Goal: Information Seeking & Learning: Learn about a topic

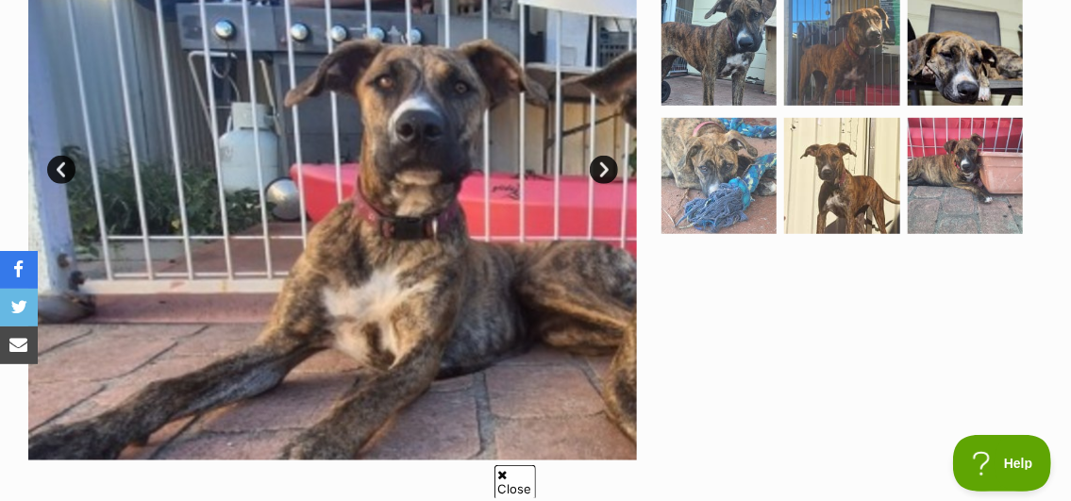
click at [607, 156] on link "Next" at bounding box center [604, 170] width 28 height 28
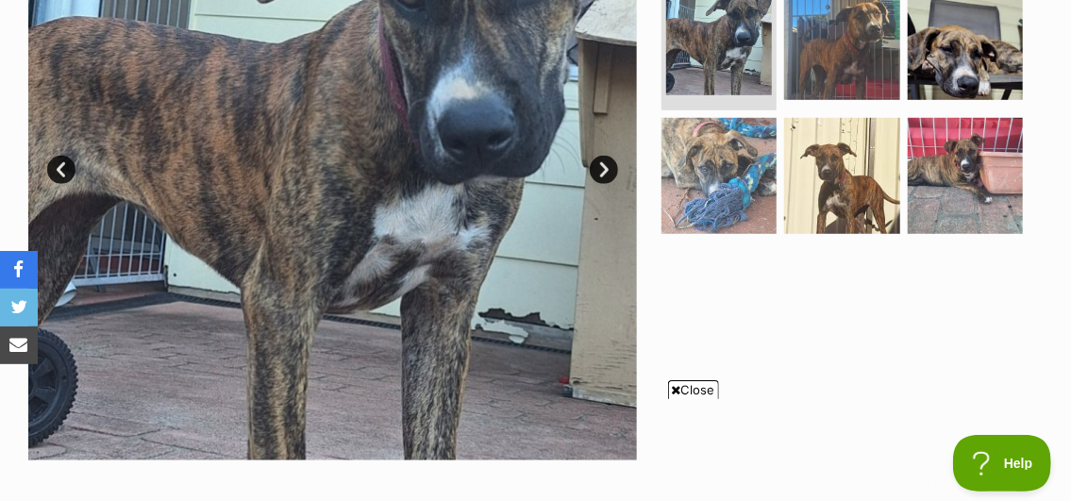
click at [609, 156] on link "Next" at bounding box center [604, 170] width 28 height 28
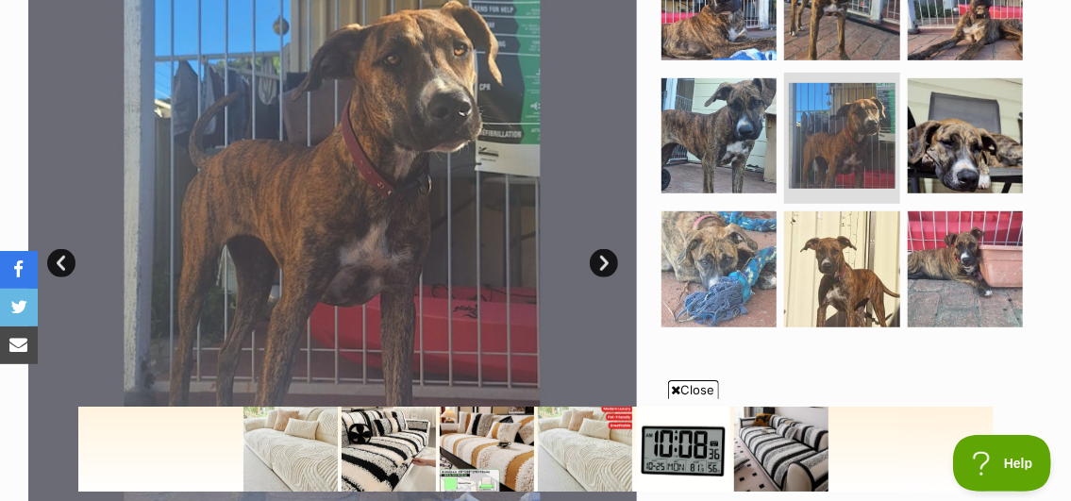
scroll to position [472, 0]
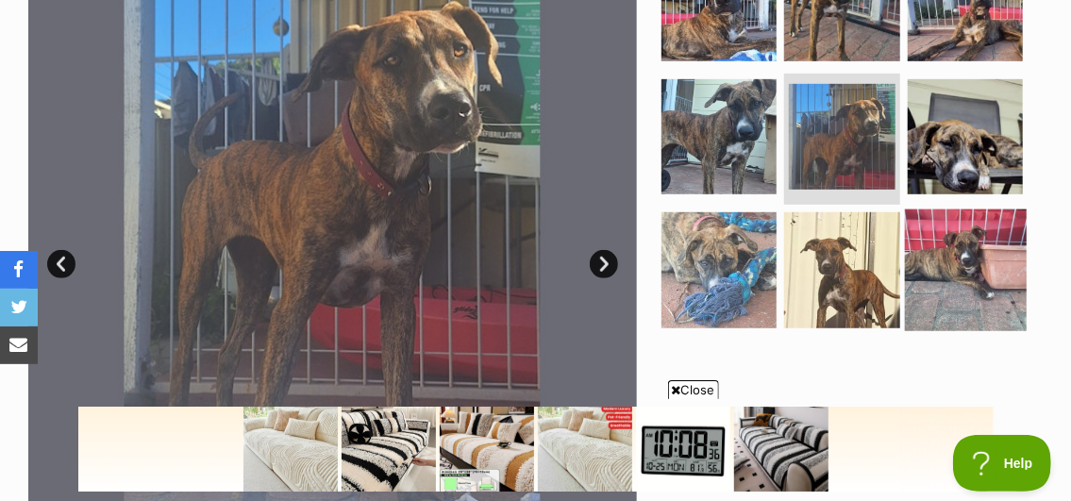
click at [945, 244] on img at bounding box center [966, 271] width 122 height 122
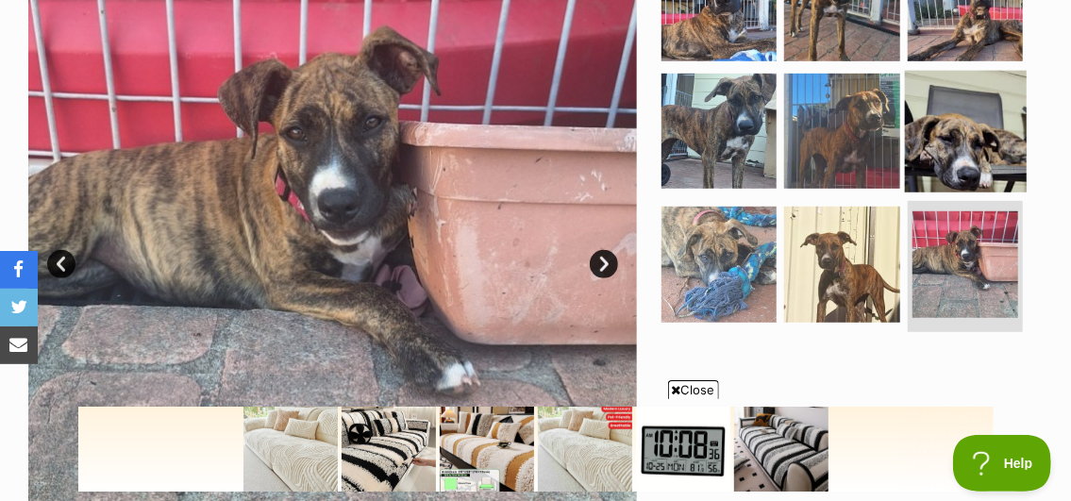
click at [964, 129] on img at bounding box center [966, 132] width 122 height 122
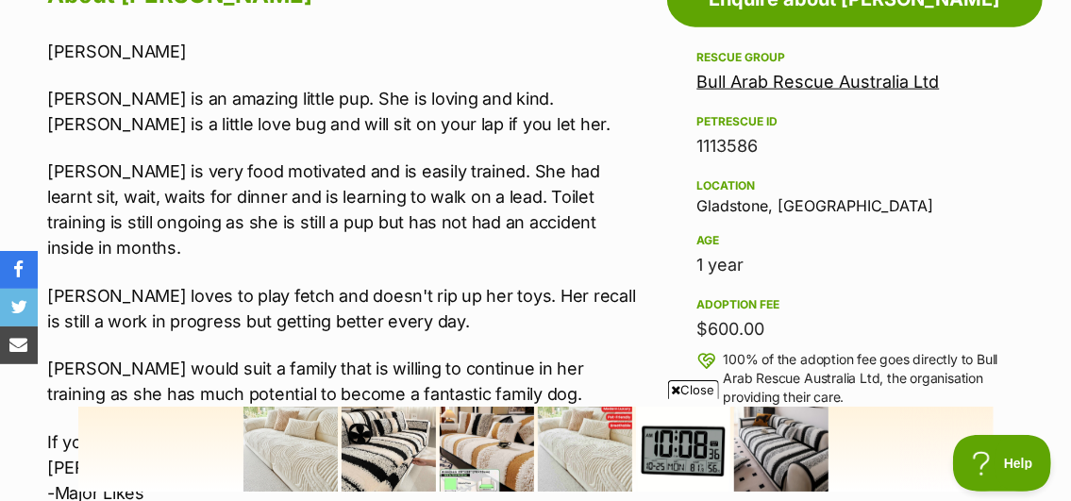
scroll to position [1227, 0]
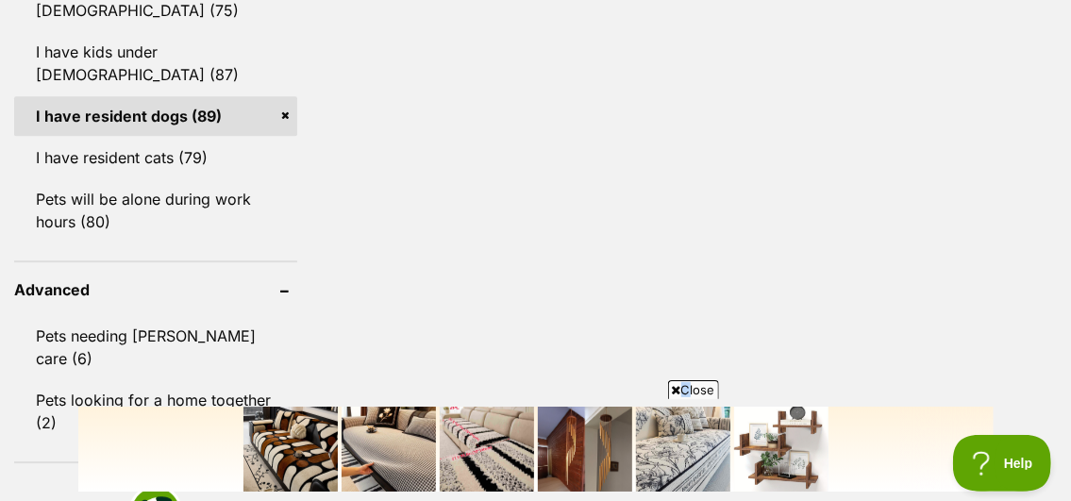
click at [679, 384] on span "Close" at bounding box center [693, 389] width 51 height 19
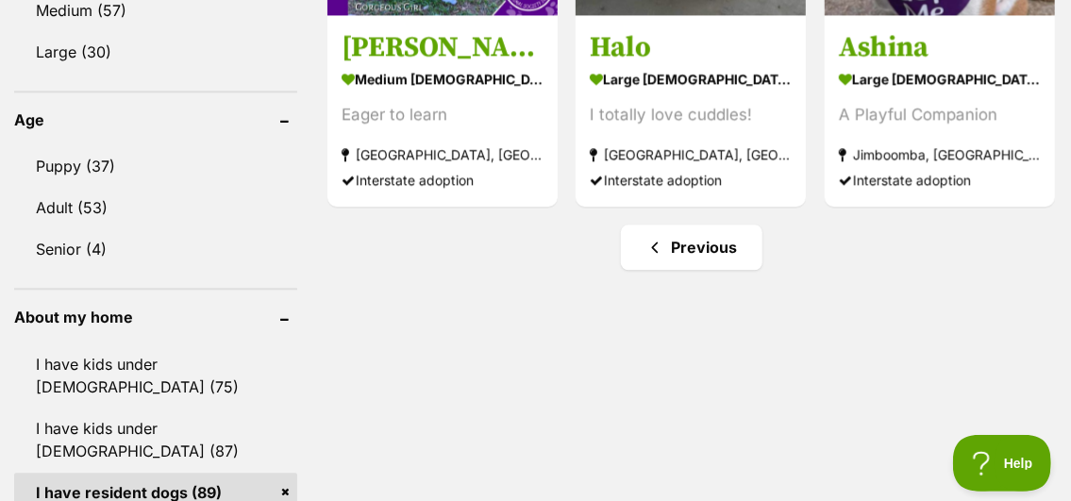
scroll to position [1982, 0]
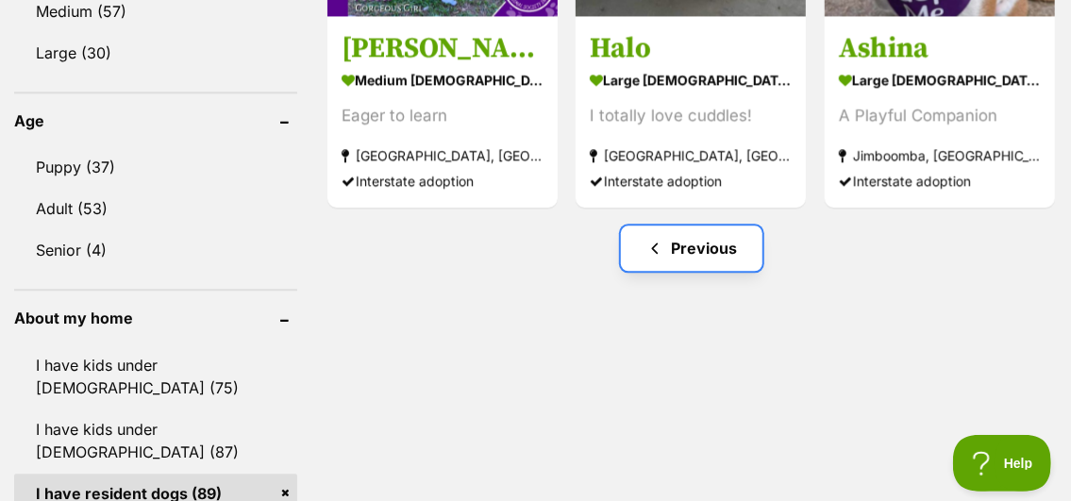
click at [680, 226] on link "Previous" at bounding box center [692, 248] width 142 height 45
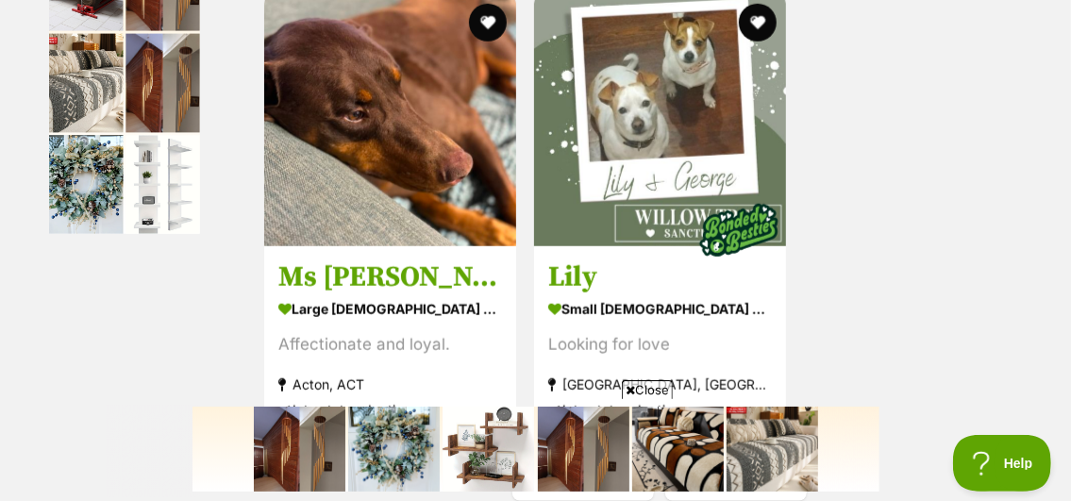
scroll to position [4247, 0]
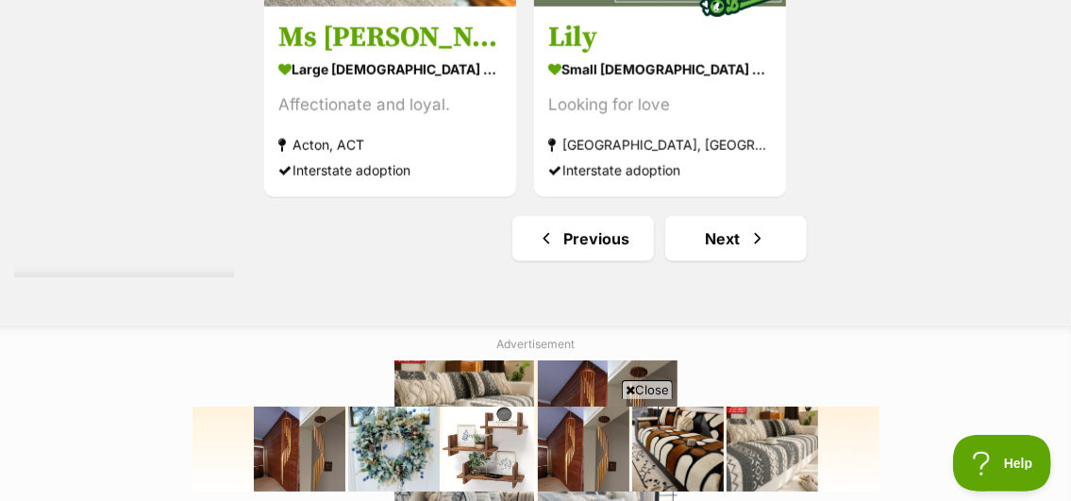
click at [664, 430] on img at bounding box center [677, 448] width 92 height 85
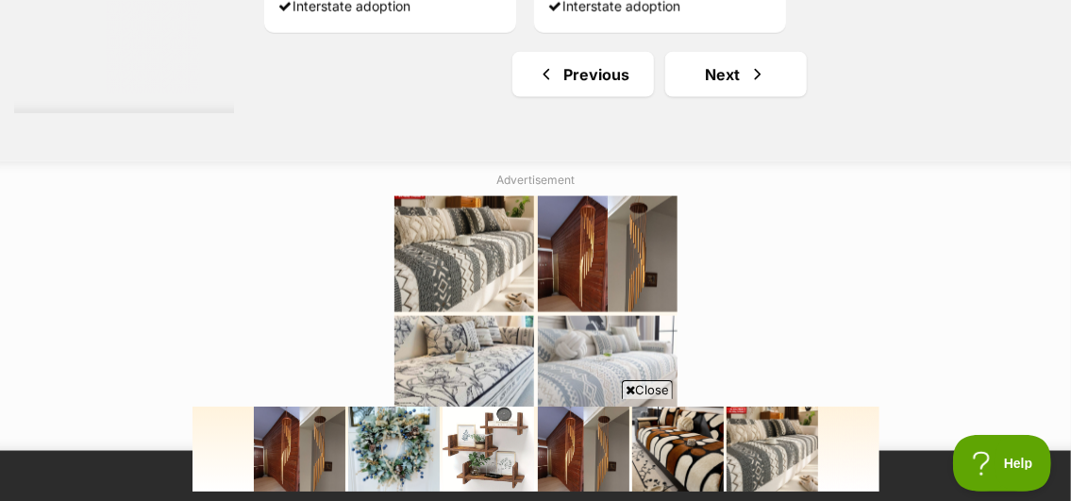
scroll to position [4530, 0]
